Goal: Information Seeking & Learning: Compare options

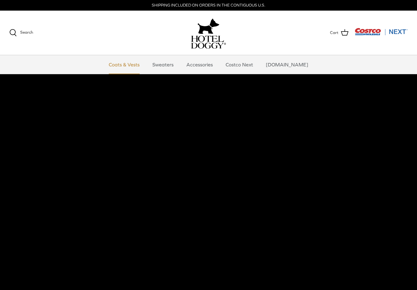
click at [132, 64] on link "Coats & Vests" at bounding box center [124, 64] width 42 height 19
click at [170, 65] on link "Sweaters" at bounding box center [163, 64] width 32 height 19
click at [208, 68] on link "Accessories" at bounding box center [200, 64] width 38 height 19
click at [245, 67] on link "Costco Next" at bounding box center [239, 64] width 39 height 19
click at [292, 67] on link "[DOMAIN_NAME]" at bounding box center [287, 64] width 54 height 19
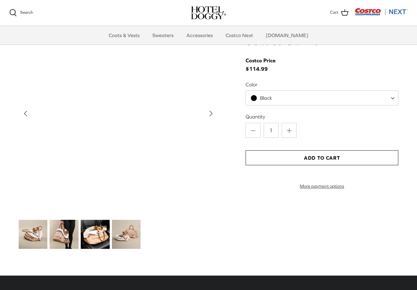
scroll to position [634, 0]
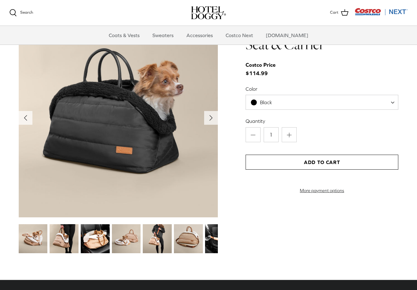
click at [283, 102] on span "Black" at bounding box center [265, 102] width 39 height 7
click at [287, 87] on label "Color" at bounding box center [321, 88] width 153 height 7
click at [246, 95] on select "Black Tan" at bounding box center [245, 95] width 0 height 0
click at [26, 236] on img at bounding box center [33, 238] width 29 height 29
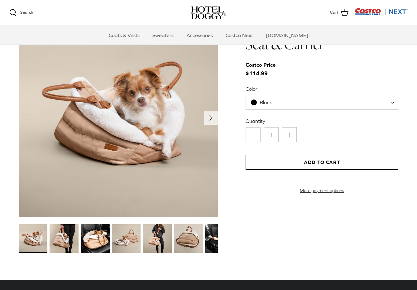
click at [214, 242] on img at bounding box center [219, 238] width 29 height 29
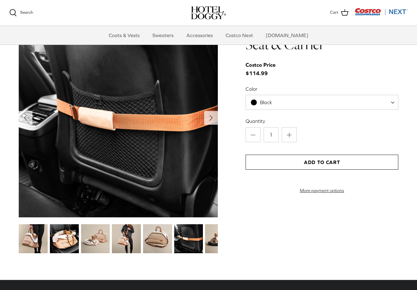
click at [214, 242] on img at bounding box center [219, 238] width 29 height 29
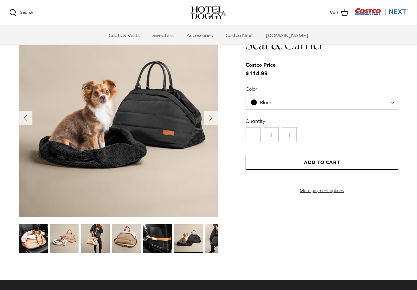
click at [213, 242] on img at bounding box center [219, 238] width 29 height 29
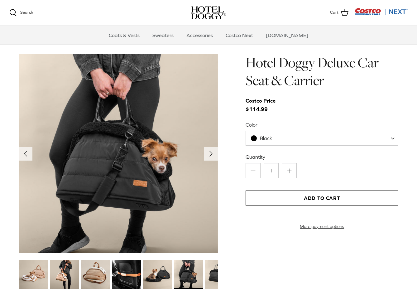
scroll to position [599, 0]
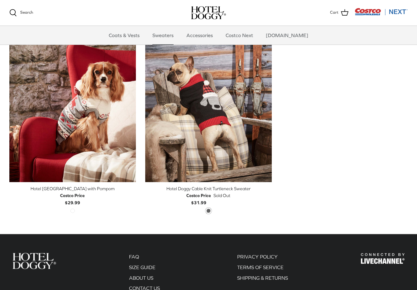
scroll to position [169, 0]
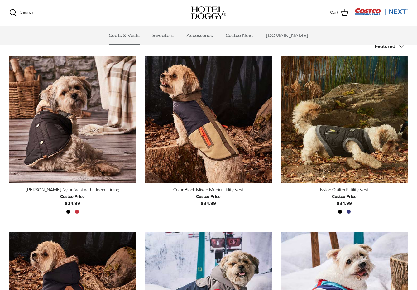
scroll to position [136, 0]
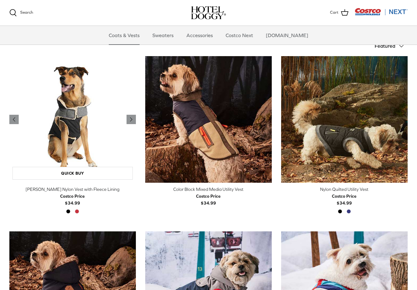
click at [107, 114] on img "Melton Nylon Vest with Fleece Lining" at bounding box center [72, 119] width 126 height 126
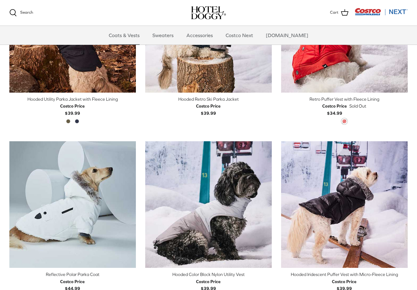
scroll to position [404, 0]
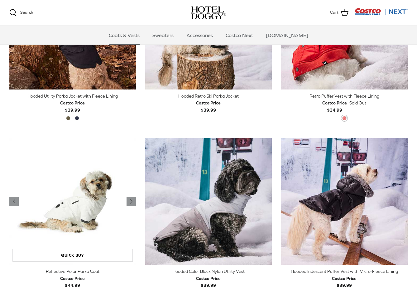
click at [110, 207] on img "Reflective Polar Parka Coat" at bounding box center [72, 201] width 126 height 126
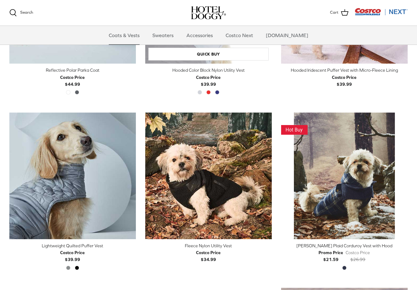
scroll to position [610, 0]
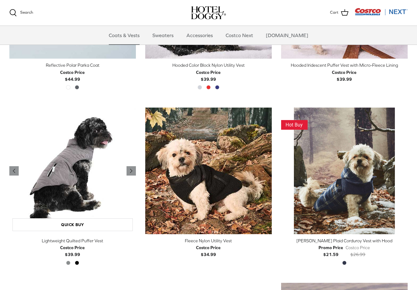
click at [98, 184] on img "Lightweight Quilted Puffer Vest" at bounding box center [72, 170] width 126 height 126
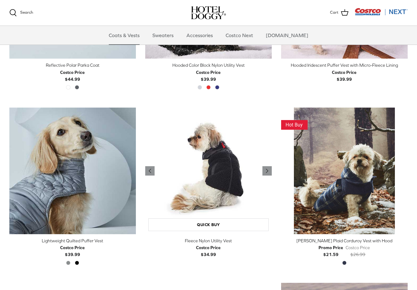
click at [218, 174] on img "Fleece Nylon Utility Vest" at bounding box center [208, 170] width 126 height 126
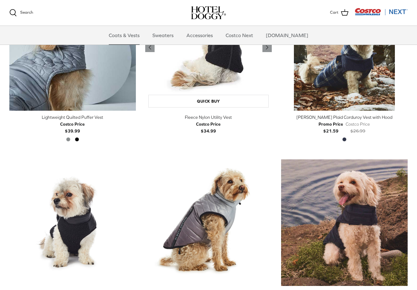
scroll to position [810, 0]
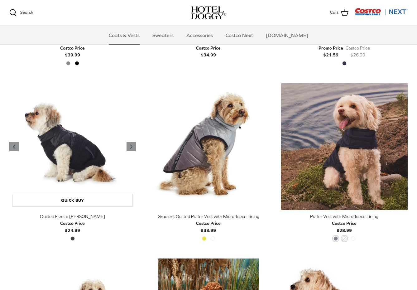
click at [91, 164] on img "Quilted Fleece Melton Vest" at bounding box center [72, 146] width 126 height 126
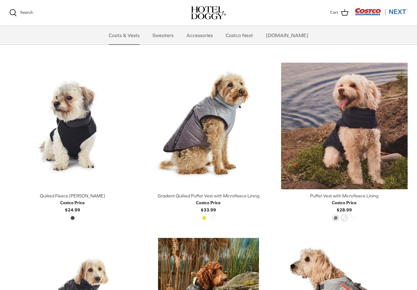
scroll to position [831, 0]
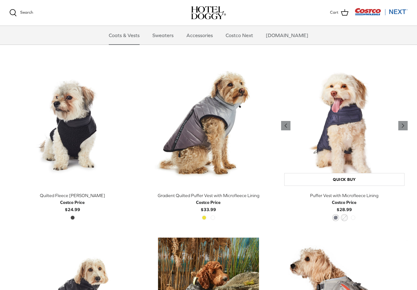
click at [339, 144] on img "Puffer Vest with Microfleece Lining" at bounding box center [344, 125] width 126 height 126
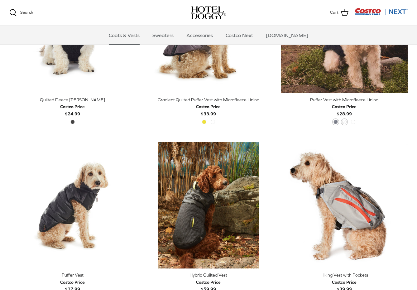
scroll to position [889, 0]
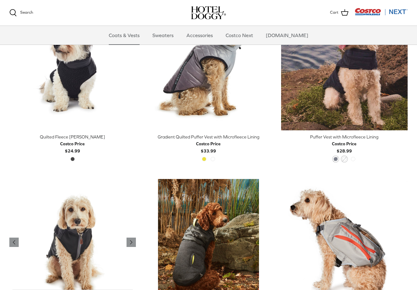
click at [97, 248] on img "Puffer Vest" at bounding box center [72, 242] width 126 height 126
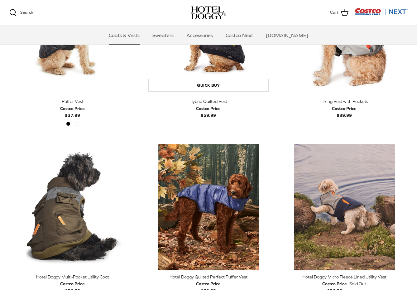
scroll to position [1130, 0]
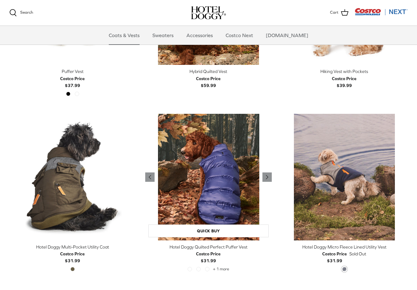
click at [215, 193] on img "Hotel Doggy Quilted Perfect Puffer Vest" at bounding box center [208, 177] width 126 height 126
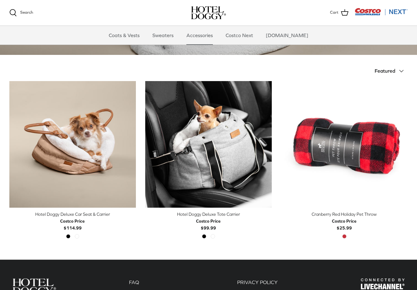
scroll to position [101, 0]
